Goal: Task Accomplishment & Management: Use online tool/utility

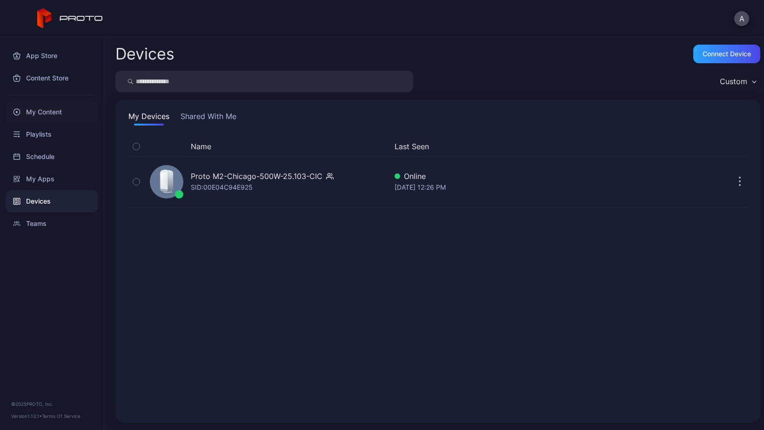
click at [46, 111] on div "My Content" at bounding box center [52, 112] width 93 height 22
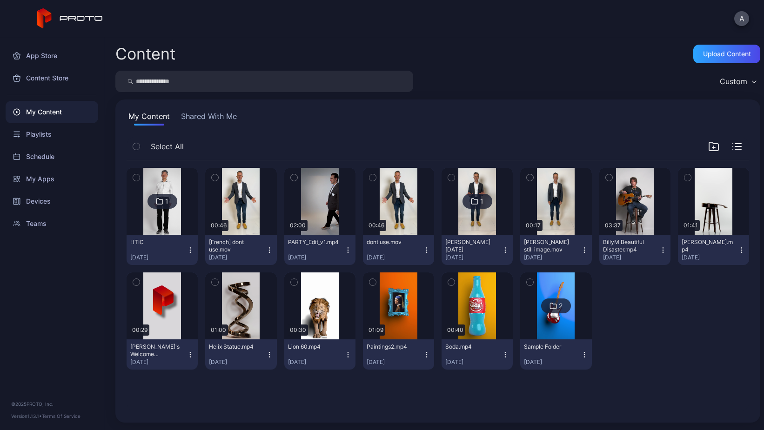
click at [215, 117] on button "Shared With Me" at bounding box center [209, 118] width 60 height 15
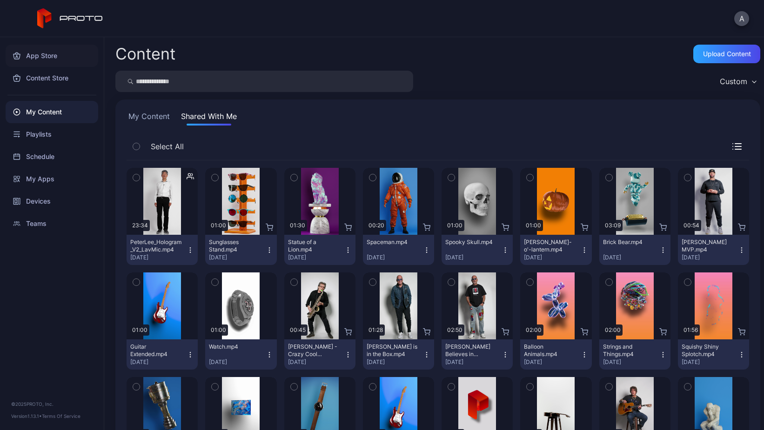
click at [35, 59] on div "App Store" at bounding box center [52, 56] width 93 height 22
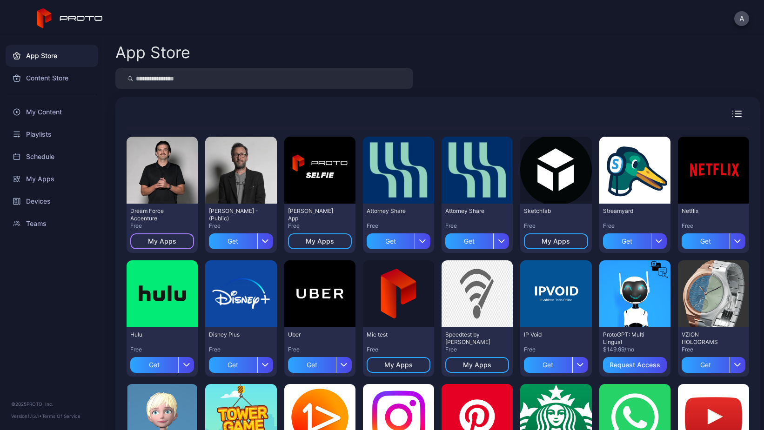
click at [163, 243] on div "My Apps" at bounding box center [162, 241] width 28 height 7
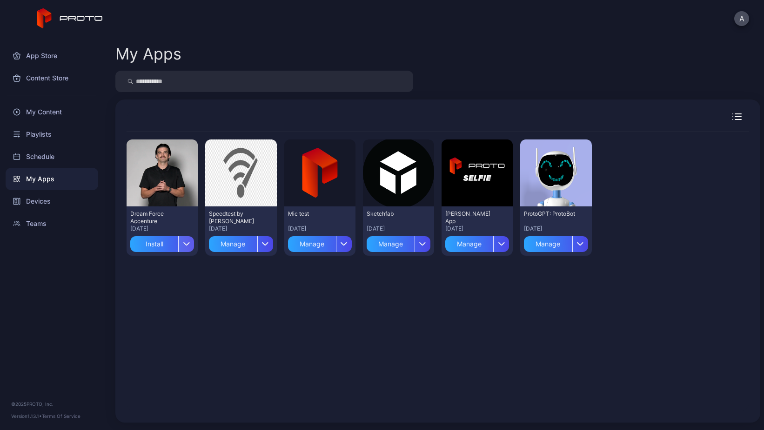
click at [185, 247] on div "button" at bounding box center [186, 244] width 16 height 16
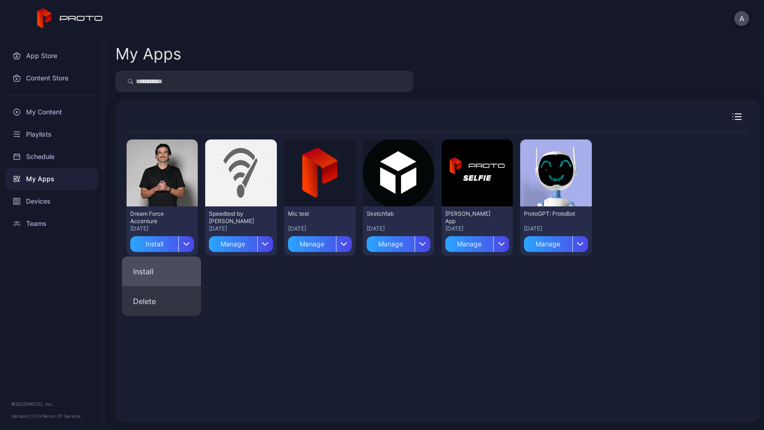
click at [147, 272] on button "Install" at bounding box center [161, 272] width 79 height 30
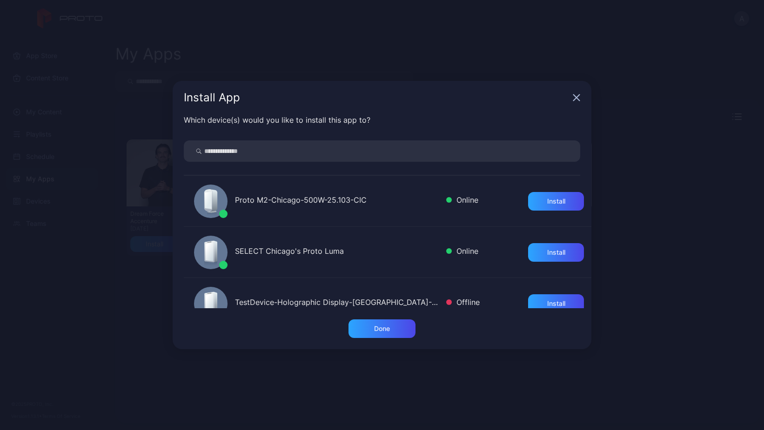
click at [284, 201] on div "Proto M2-Chicago-500W-25.103-CIC" at bounding box center [337, 200] width 204 height 13
click at [547, 200] on div "Install" at bounding box center [556, 201] width 18 height 7
click at [547, 251] on div "Install" at bounding box center [556, 252] width 18 height 7
click at [387, 332] on div "Done" at bounding box center [382, 328] width 16 height 7
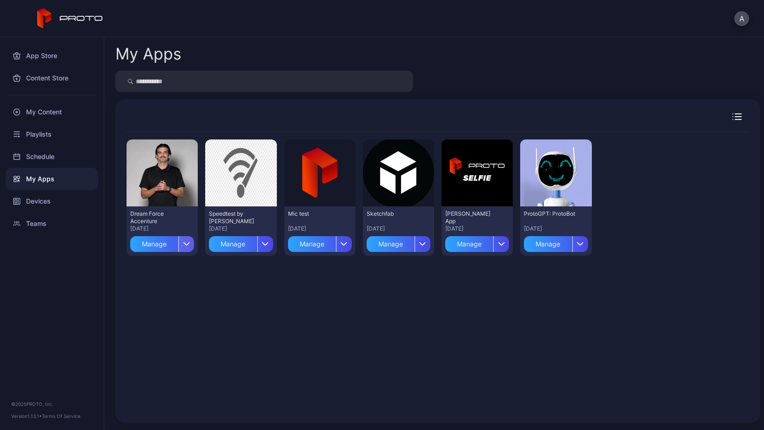
click at [184, 244] on icon "button" at bounding box center [186, 244] width 7 height 4
click at [264, 93] on div "My Apps Preview Dream Force Accenture [DATE] Manage Preview Speedtest by Ookla …" at bounding box center [434, 233] width 660 height 393
click at [185, 245] on icon "button" at bounding box center [187, 244] width 6 height 3
click at [241, 284] on div "Preview Dream Force Accenture [DATE] Manage Preview Speedtest by Ookla [DATE] M…" at bounding box center [438, 272] width 622 height 280
